Goal: Information Seeking & Learning: Find contact information

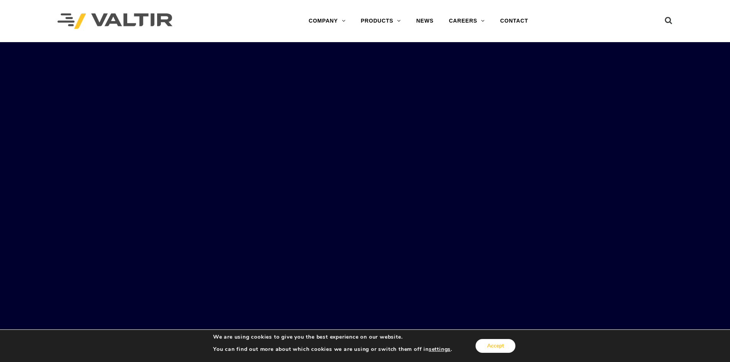
click at [492, 348] on button "Accept" at bounding box center [495, 346] width 40 height 14
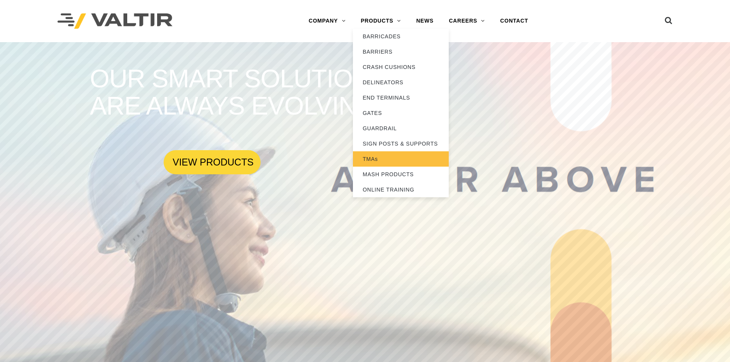
click at [367, 158] on link "TMAs" at bounding box center [401, 158] width 96 height 15
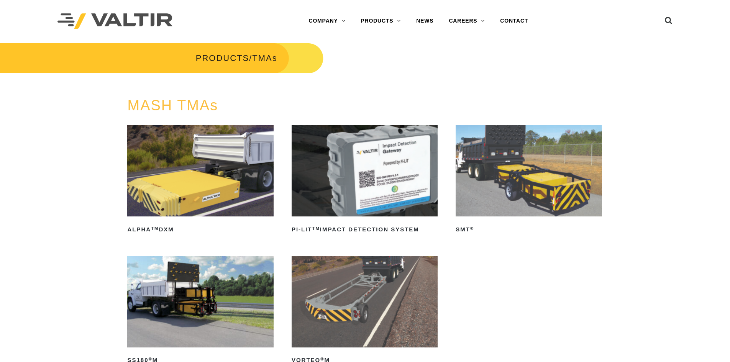
click at [174, 200] on img at bounding box center [200, 170] width 146 height 91
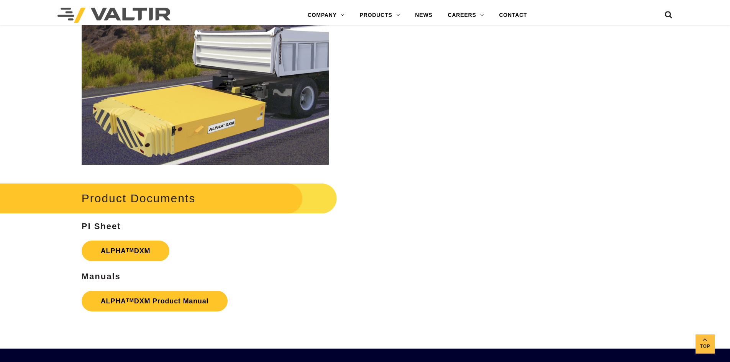
scroll to position [958, 0]
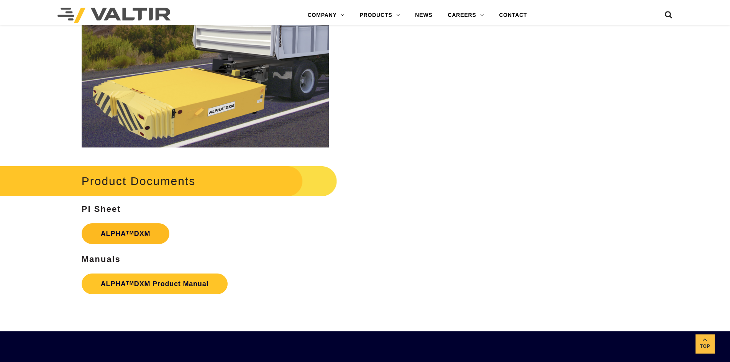
click at [110, 233] on link "ALPHA TM DXM" at bounding box center [126, 233] width 88 height 21
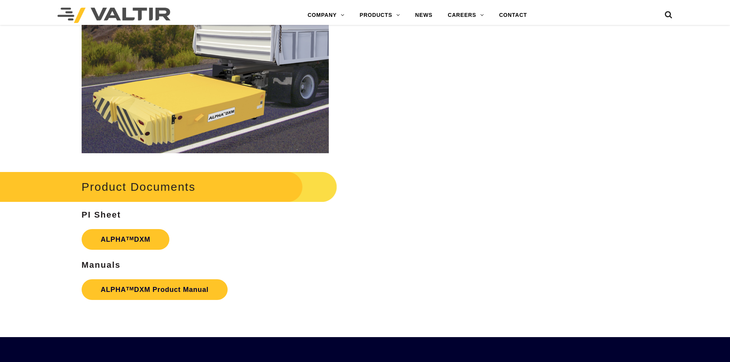
scroll to position [958, 0]
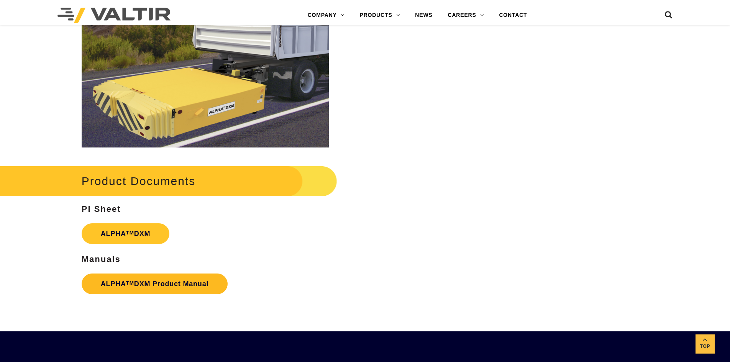
click at [135, 284] on link "ALPHA TM DXM Product Manual" at bounding box center [155, 284] width 146 height 21
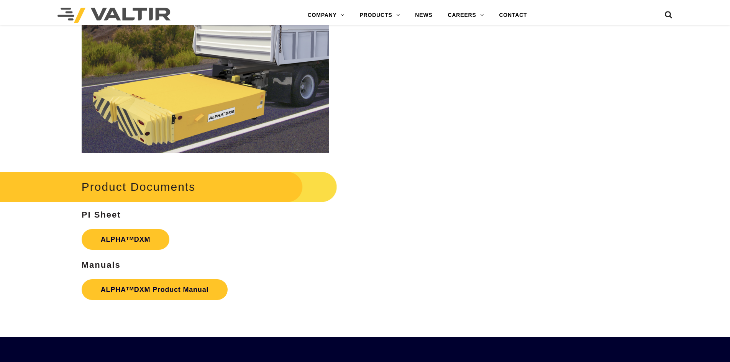
scroll to position [958, 0]
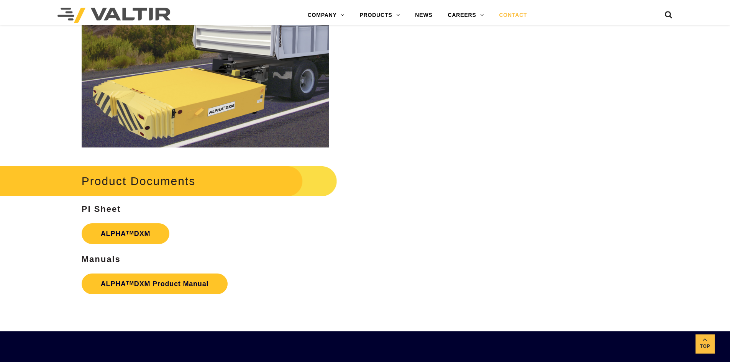
click at [521, 15] on link "CONTACT" at bounding box center [512, 15] width 43 height 15
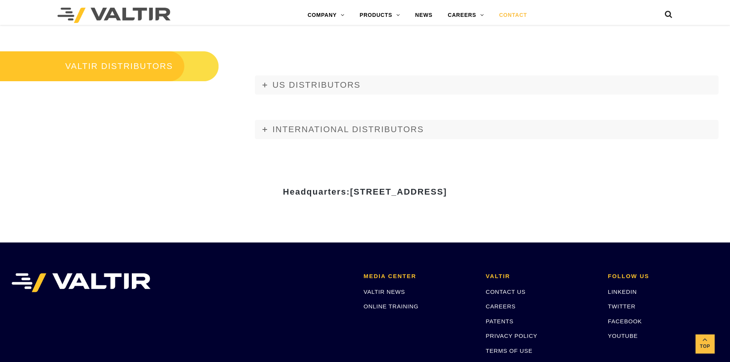
scroll to position [958, 0]
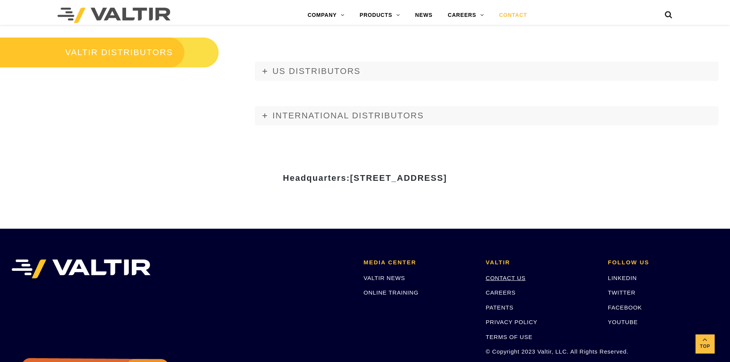
click at [508, 277] on link "CONTACT US" at bounding box center [506, 278] width 40 height 7
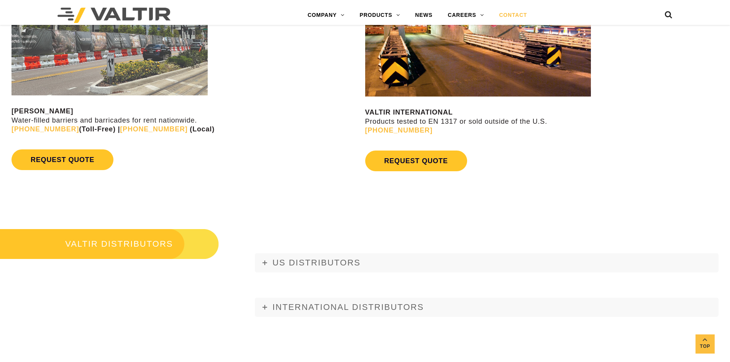
scroll to position [805, 0]
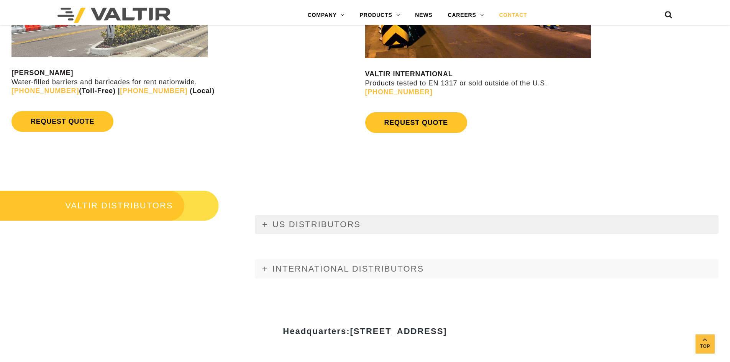
click at [330, 225] on span "US DISTRIBUTORS" at bounding box center [316, 225] width 88 height 10
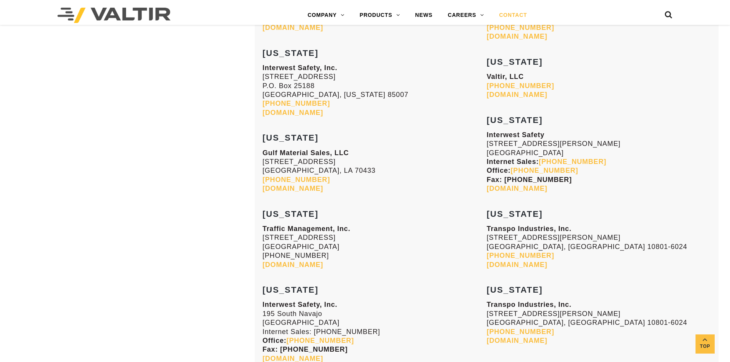
scroll to position [1188, 0]
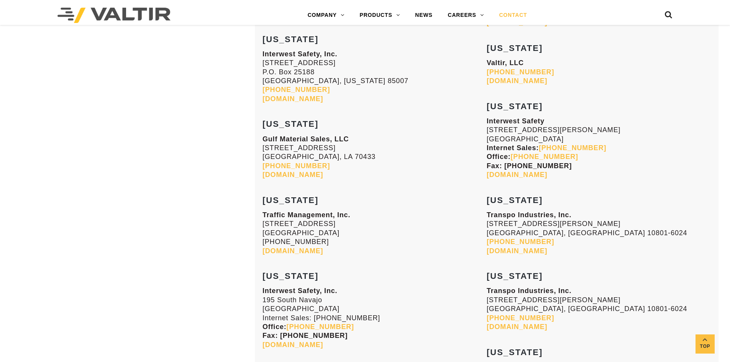
click at [505, 252] on link "[DOMAIN_NAME]" at bounding box center [517, 251] width 61 height 8
